Goal: Find specific page/section: Find specific page/section

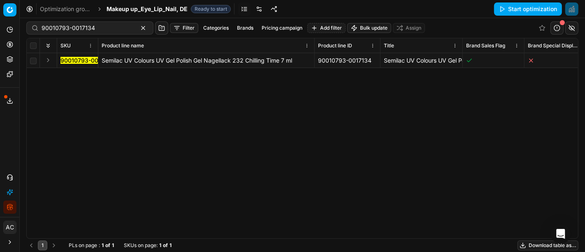
click at [13, 206] on button "Integration status" at bounding box center [9, 207] width 13 height 13
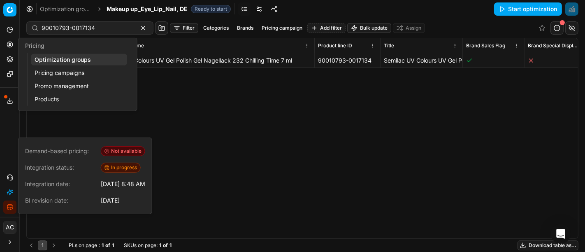
click at [8, 42] on icon at bounding box center [10, 44] width 7 height 7
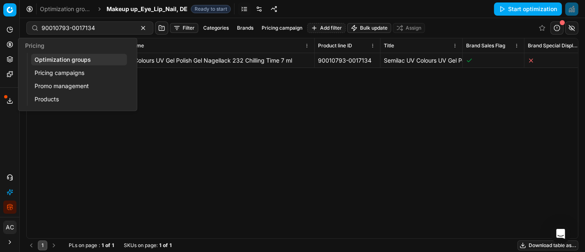
click at [66, 56] on link "Optimization groups" at bounding box center [79, 60] width 96 height 12
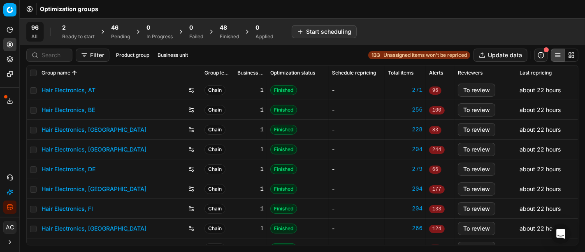
click at [269, 58] on div "Filter Product group Business unit 133 Unassigned items won't be repriced Updat…" at bounding box center [302, 55] width 553 height 13
click at [486, 19] on div "96 All 2 Ready to start 46 Pending 0 In Progress 0 Failed 48 Finished 0 Applied…" at bounding box center [303, 31] width 566 height 27
click at [418, 22] on div "96 All 2 Ready to start 46 Pending 0 In Progress 0 Failed 48 Finished 0 Applied…" at bounding box center [302, 32] width 553 height 20
